Goal: Information Seeking & Learning: Learn about a topic

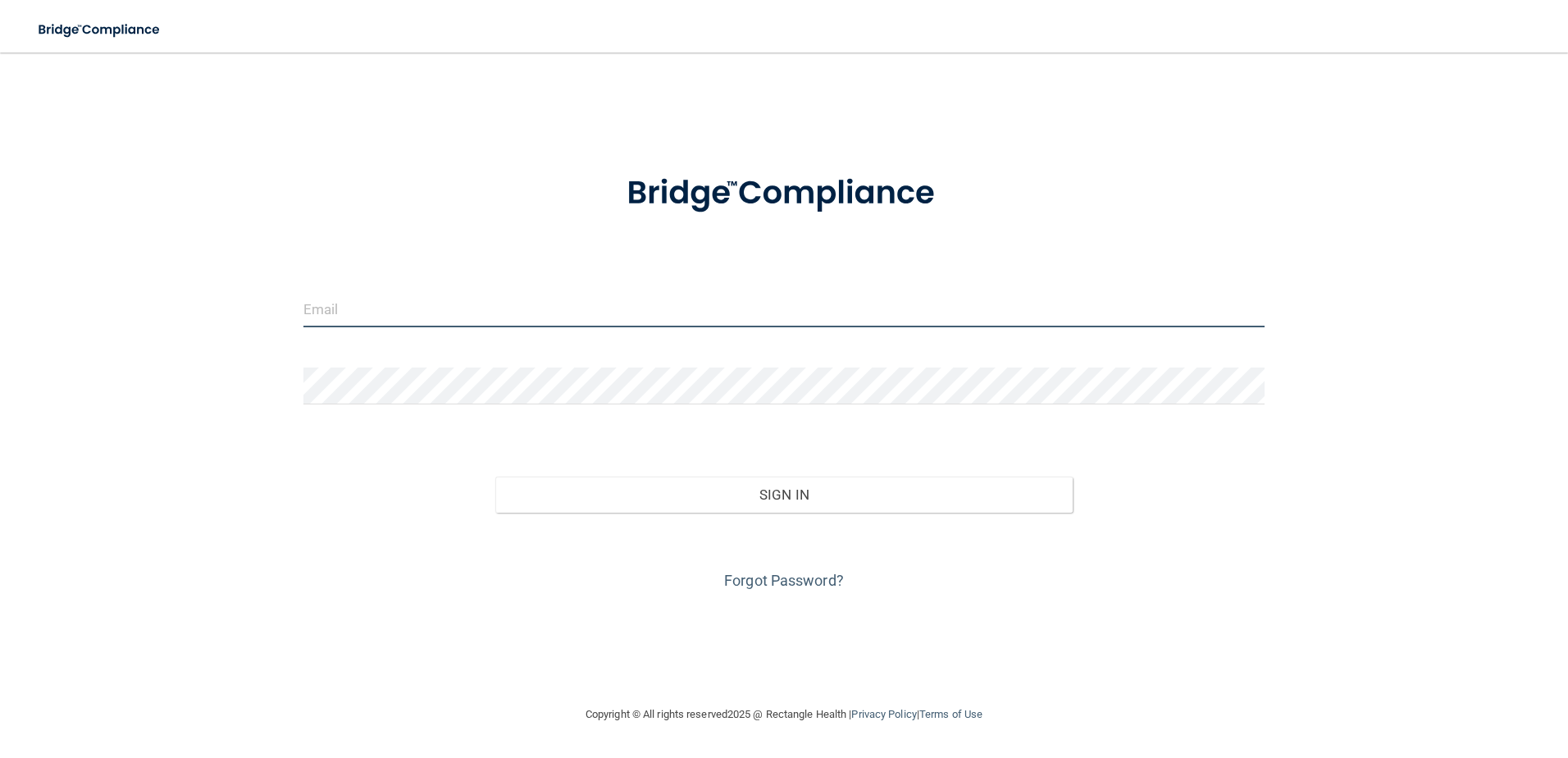
click at [852, 299] on input "email" at bounding box center [784, 308] width 962 height 37
type input "[EMAIL_ADDRESS][PERSON_NAME][DOMAIN_NAME]"
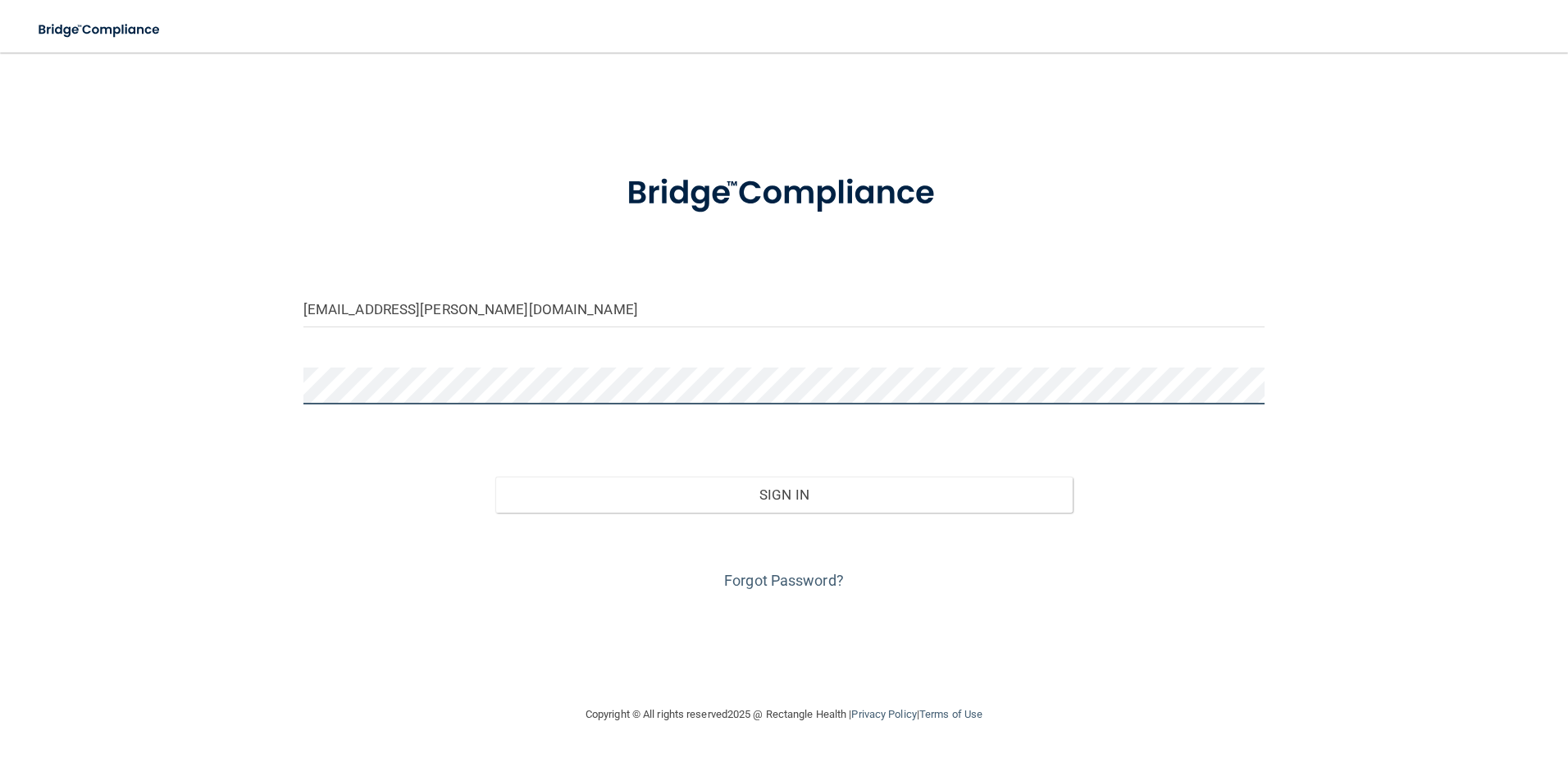
click at [496, 476] on button "Sign In" at bounding box center [784, 494] width 577 height 36
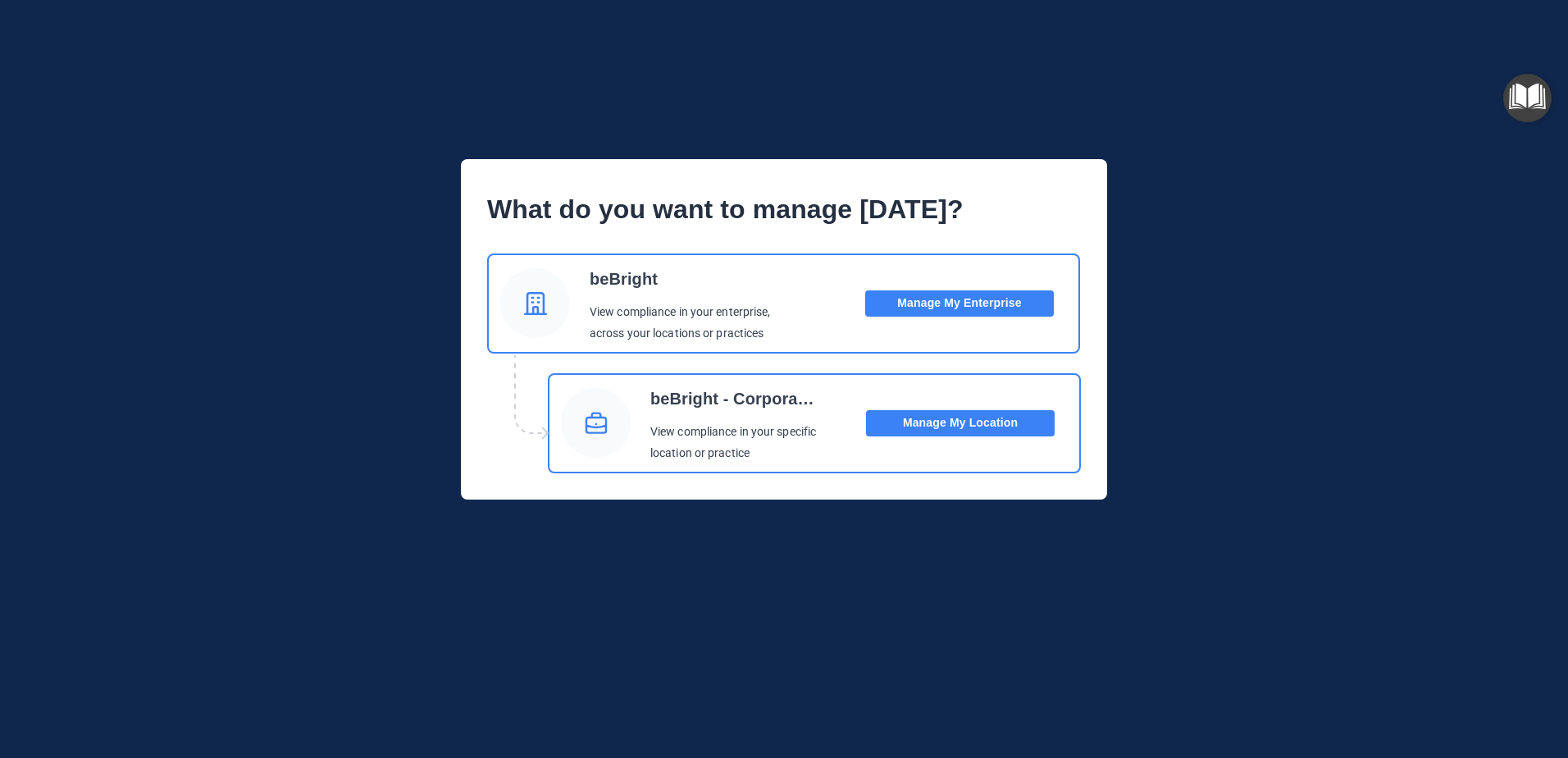
click at [937, 423] on button "Manage My Location" at bounding box center [960, 422] width 188 height 26
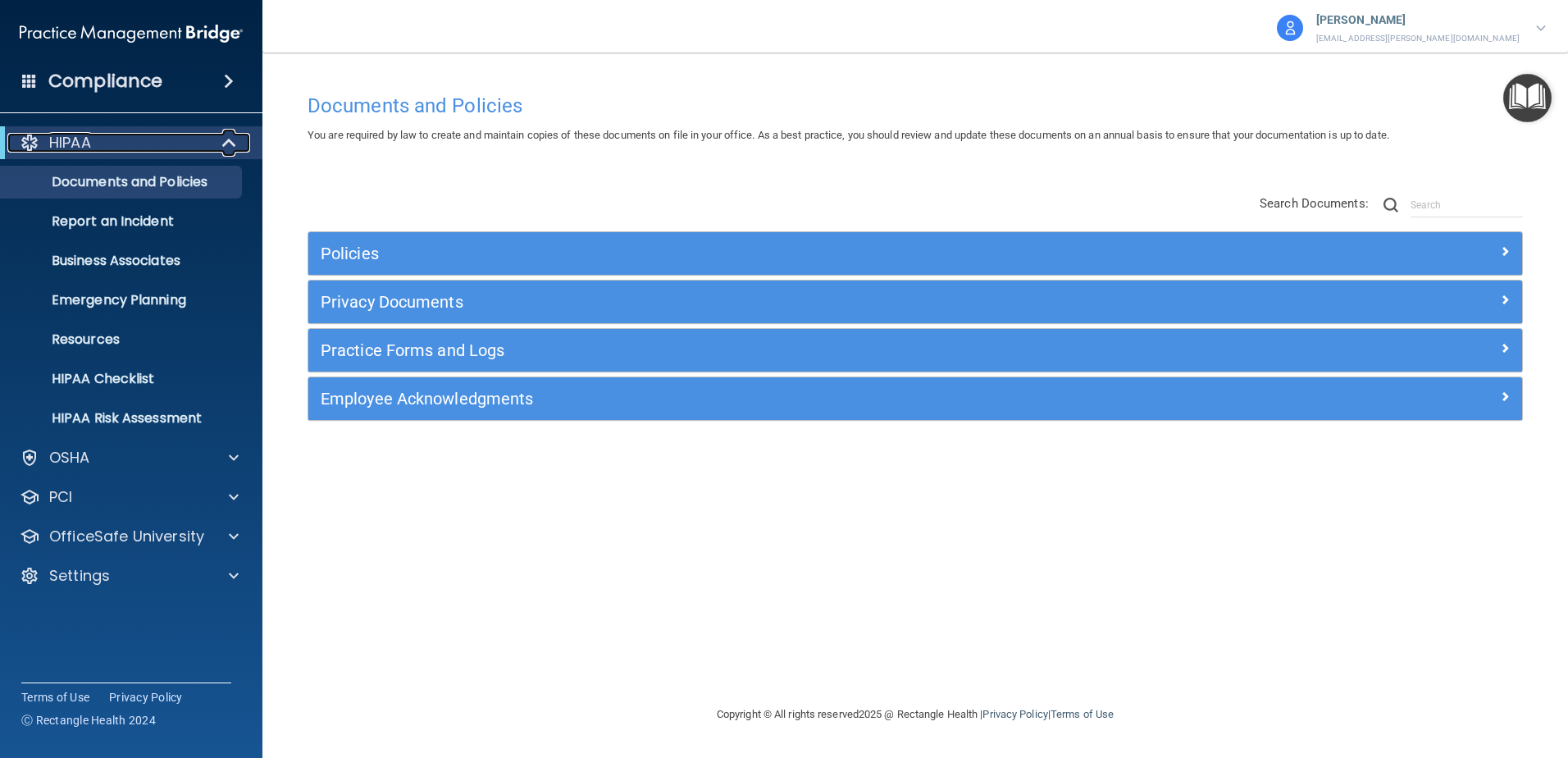
click at [215, 142] on div at bounding box center [229, 142] width 40 height 20
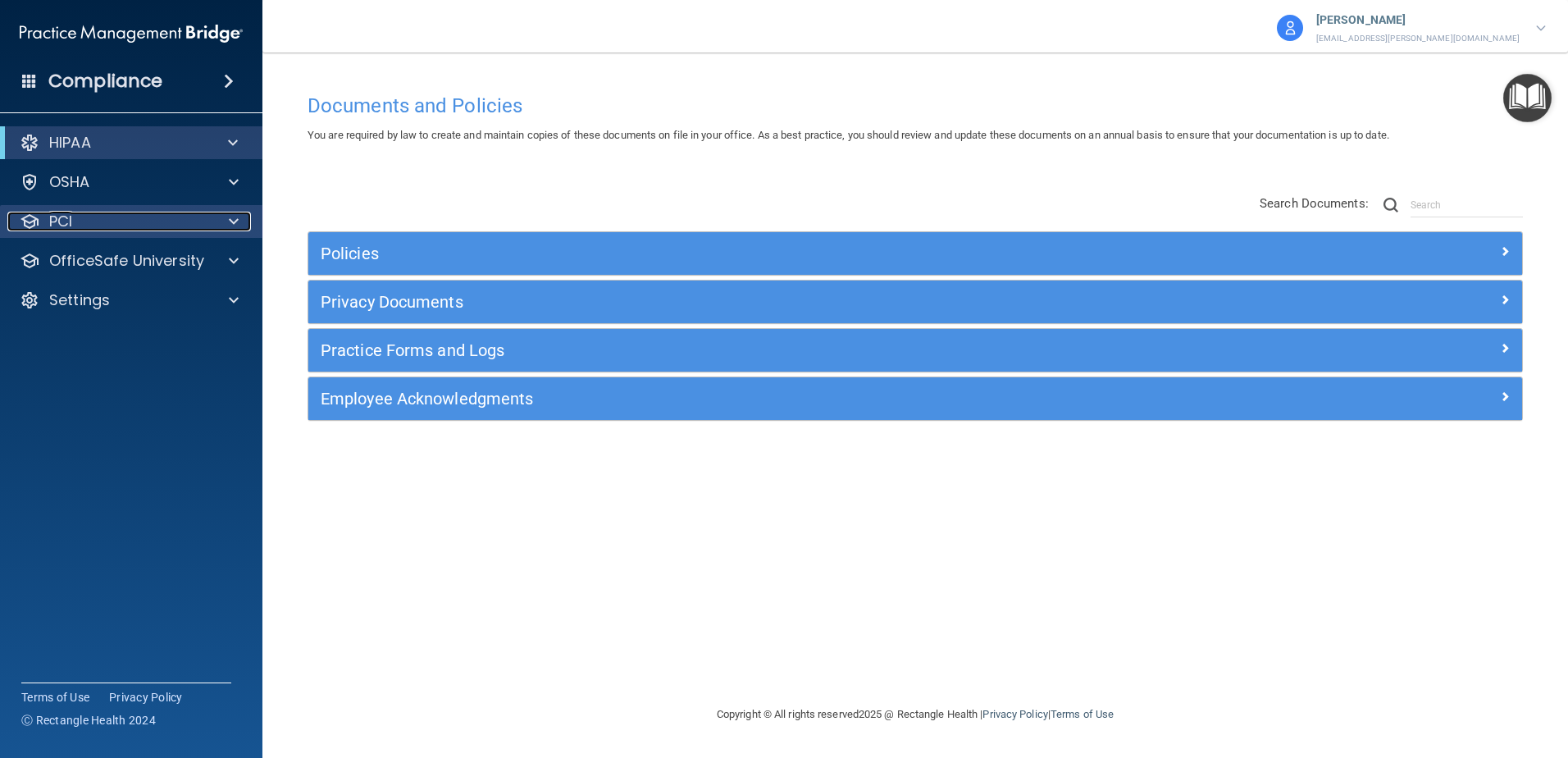
click at [238, 223] on div at bounding box center [231, 221] width 41 height 20
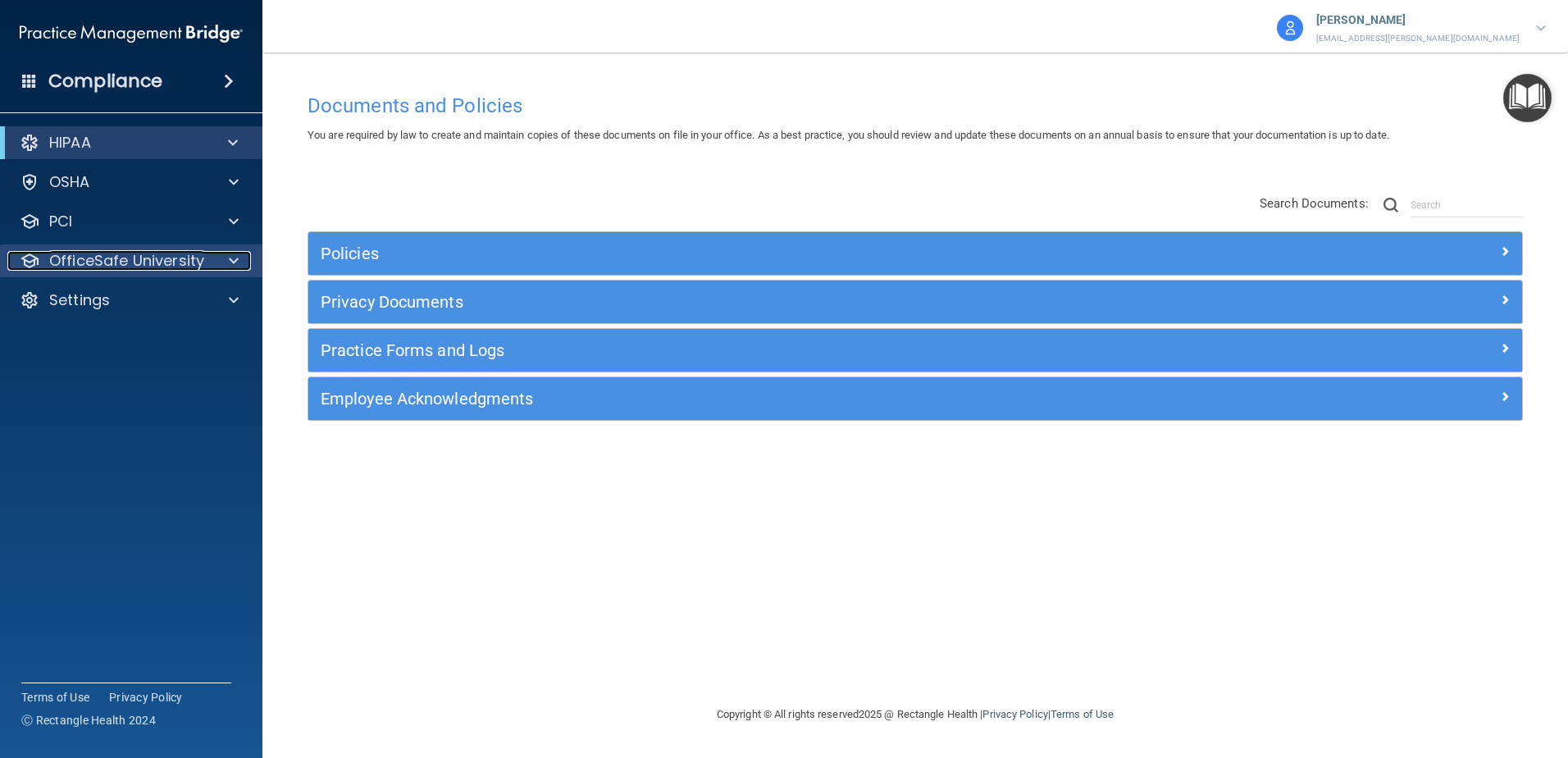
click at [236, 255] on span at bounding box center [234, 261] width 10 height 20
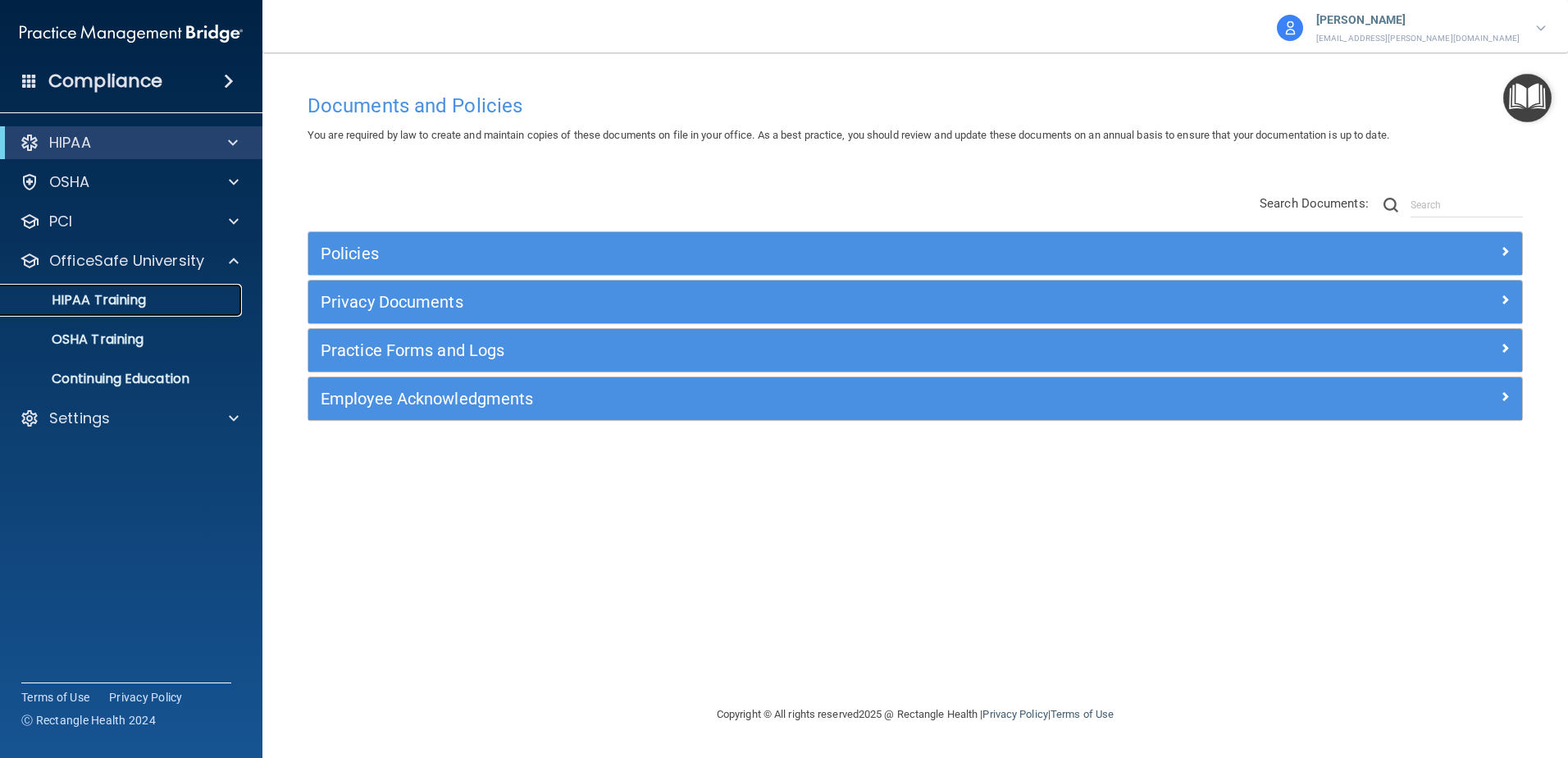
click at [100, 310] on link "HIPAA Training" at bounding box center [112, 300] width 258 height 33
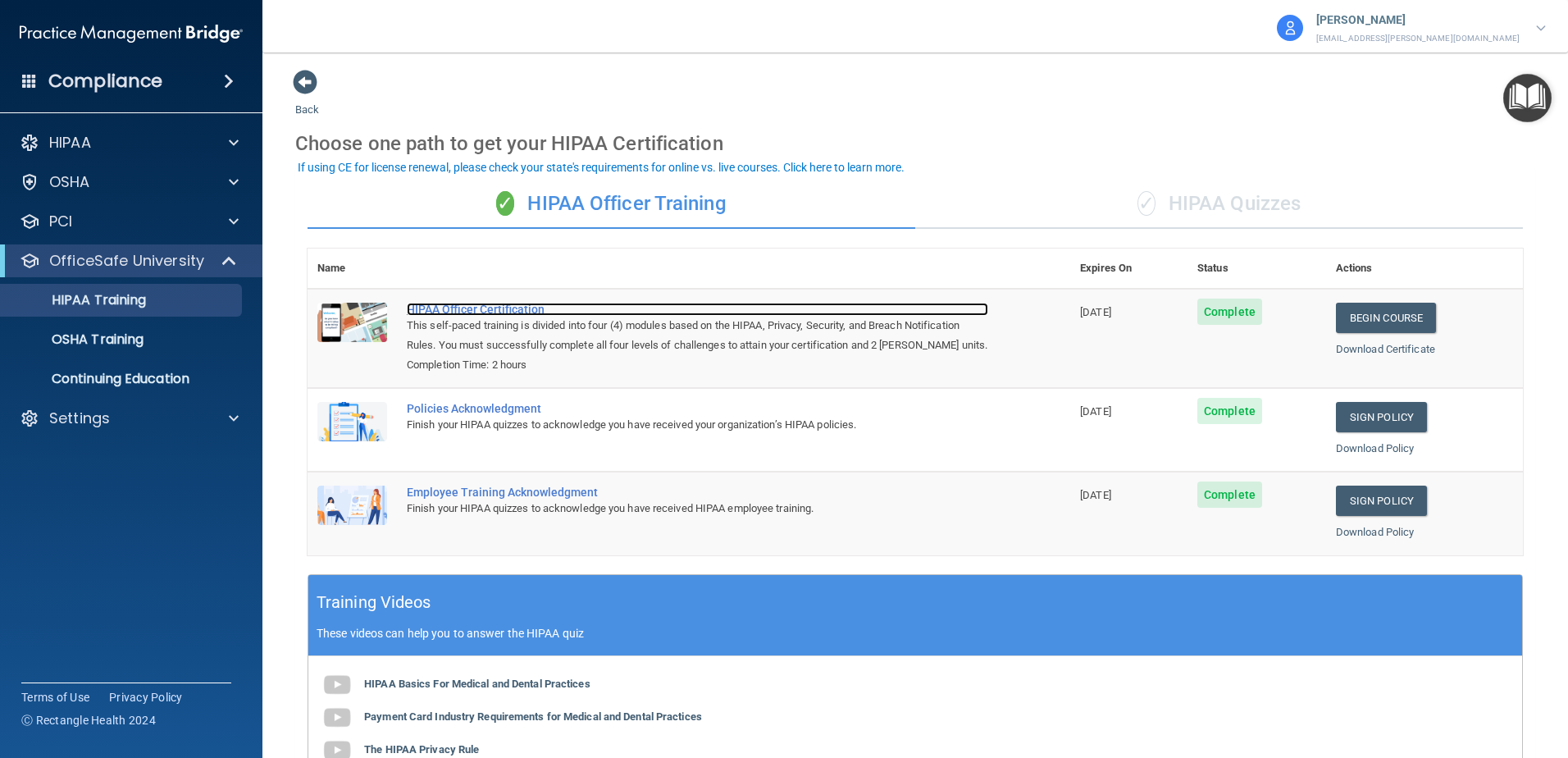
click at [485, 307] on div "HIPAA Officer Certification" at bounding box center [698, 308] width 582 height 13
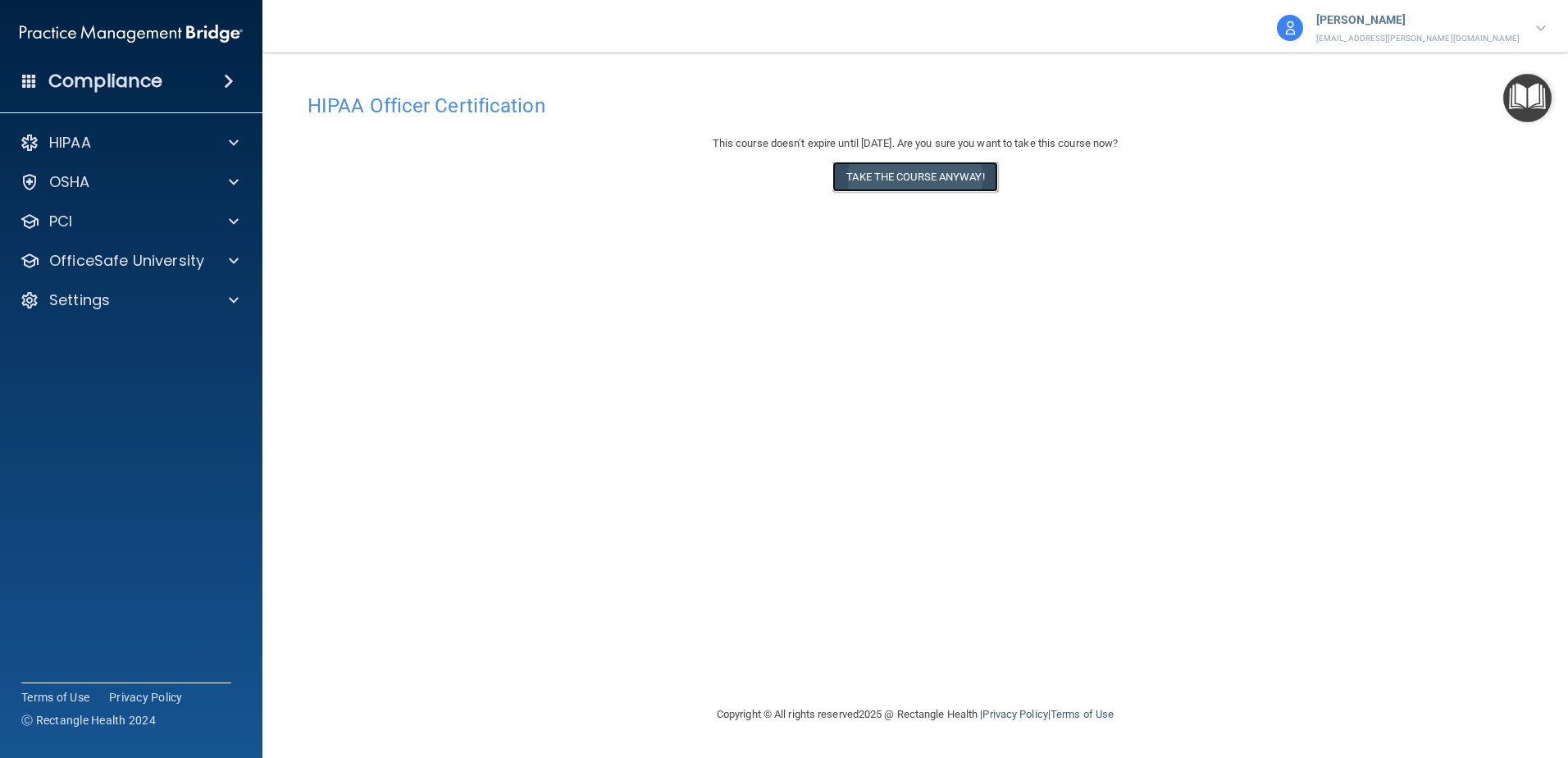
click at [941, 173] on button "Take the course anyway!" at bounding box center [915, 177] width 165 height 31
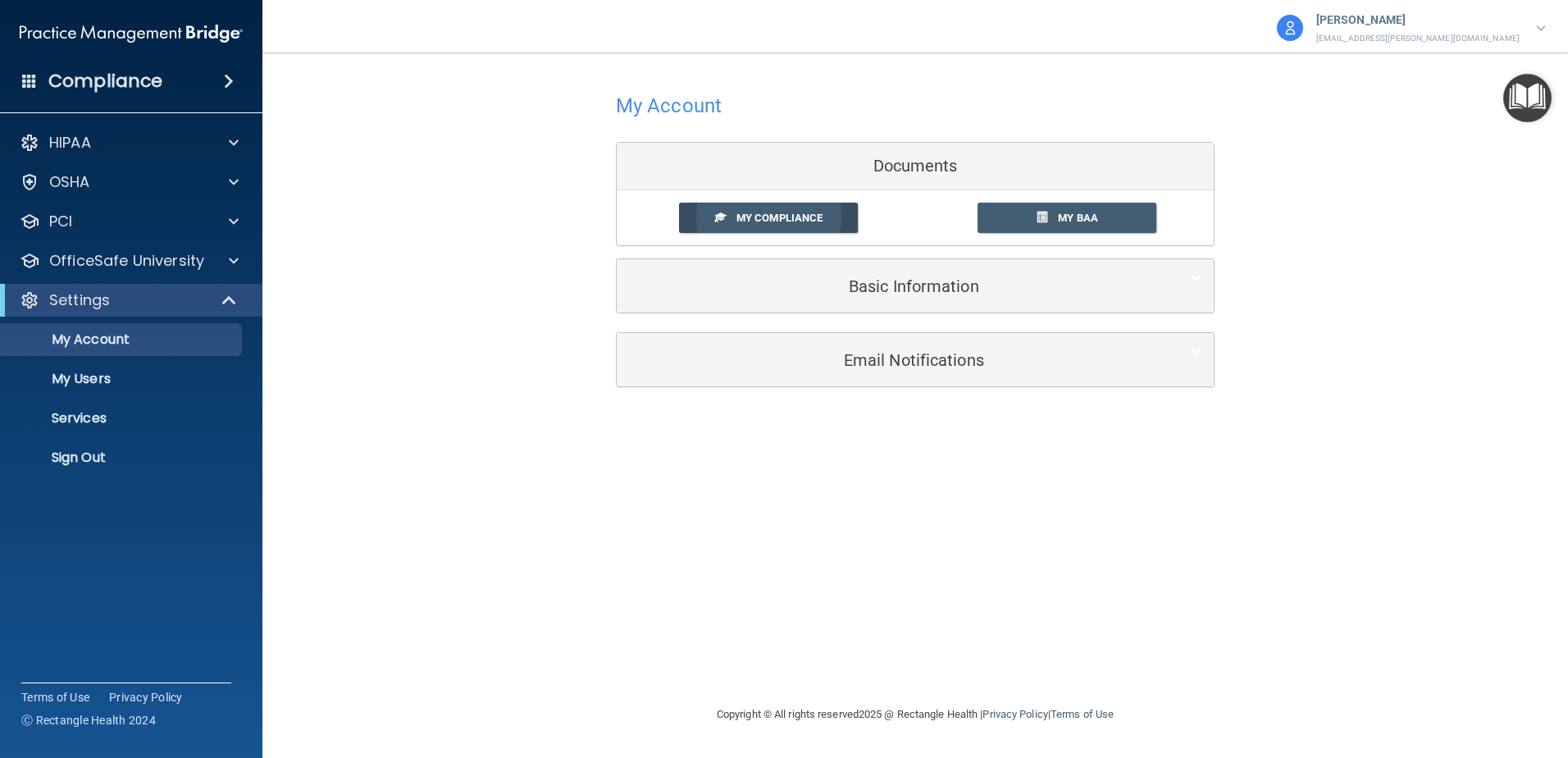
click at [756, 212] on span "My Compliance" at bounding box center [779, 217] width 86 height 12
